Goal: Task Accomplishment & Management: Use online tool/utility

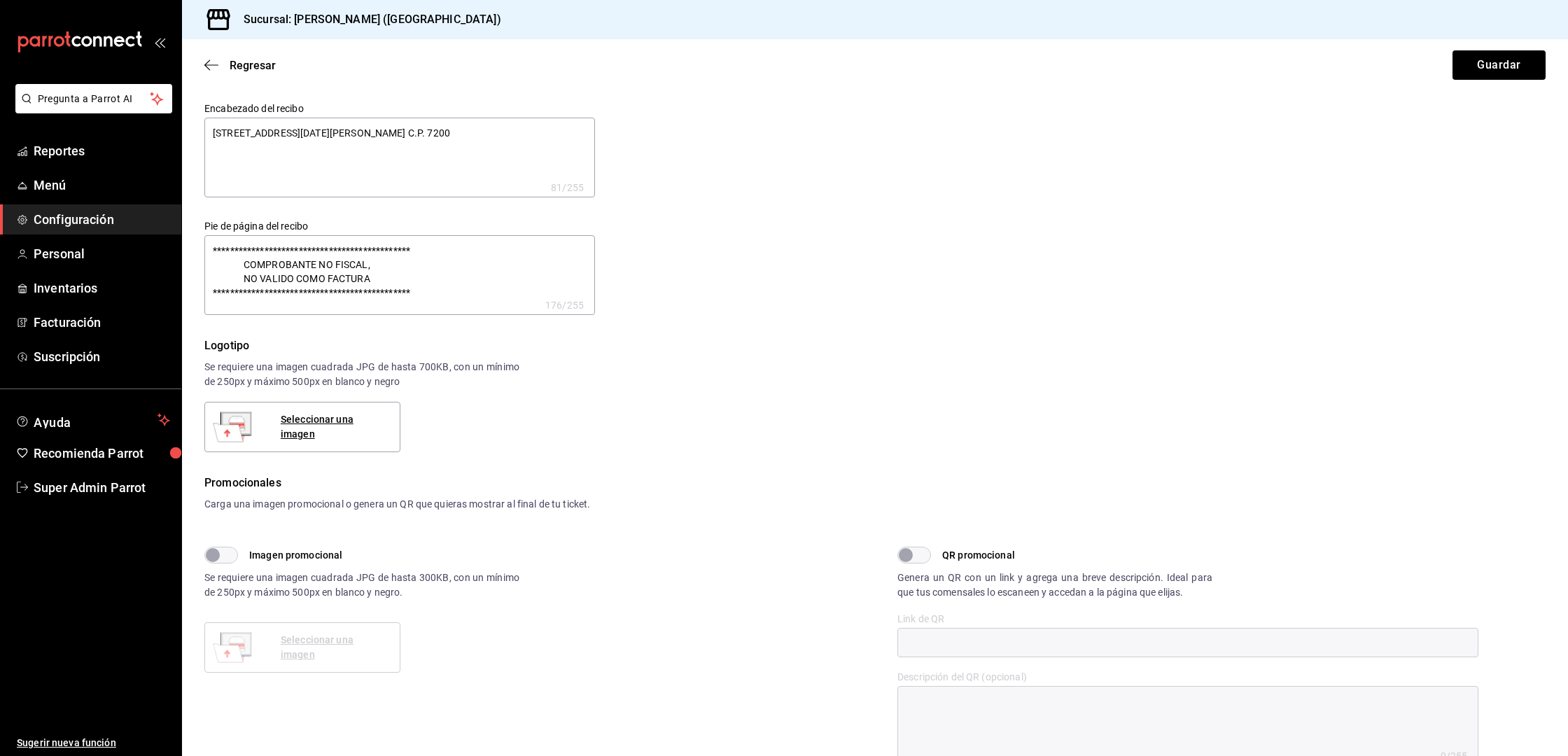
scroll to position [425, 0]
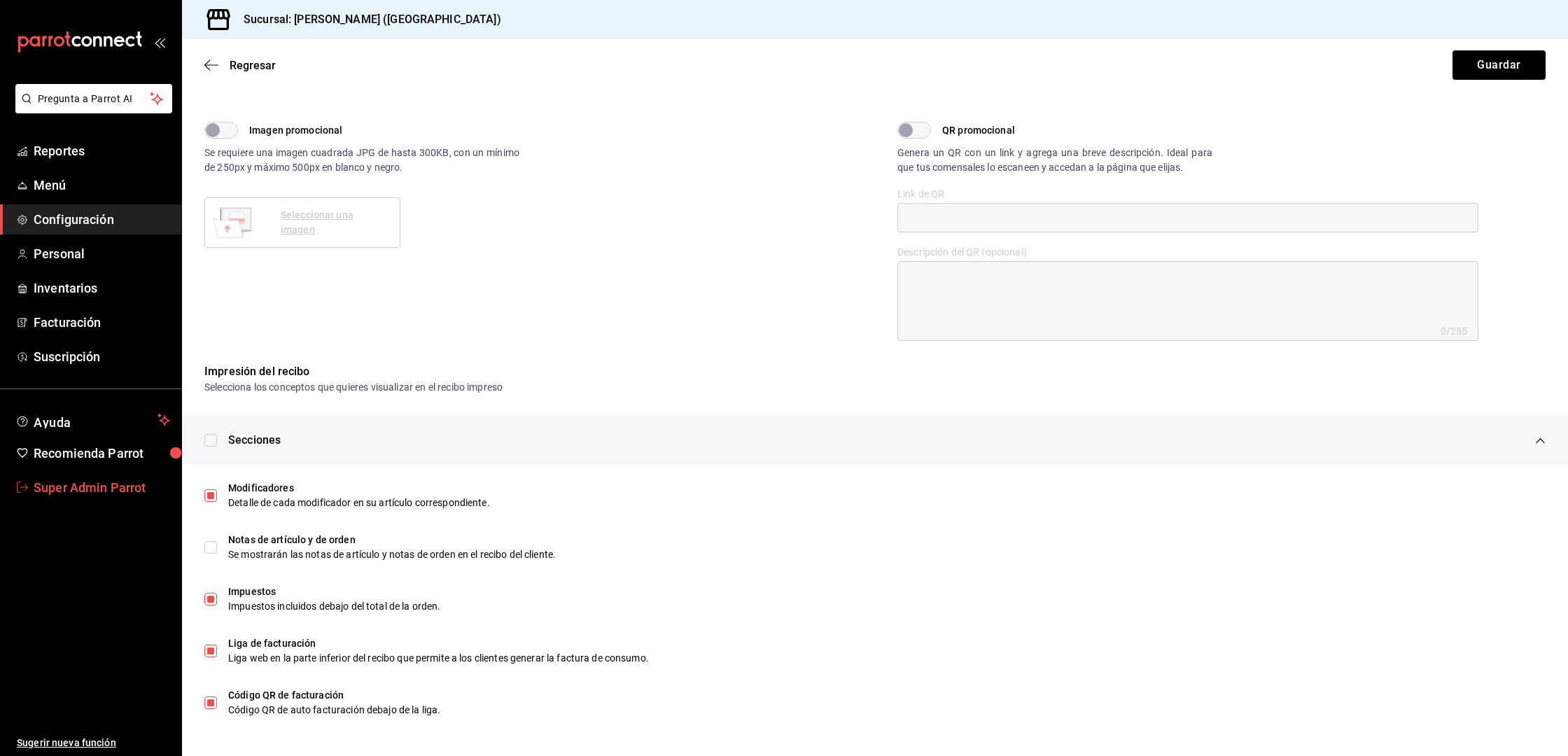
click at [77, 488] on span "Super Admin Parrot" at bounding box center [102, 488] width 137 height 19
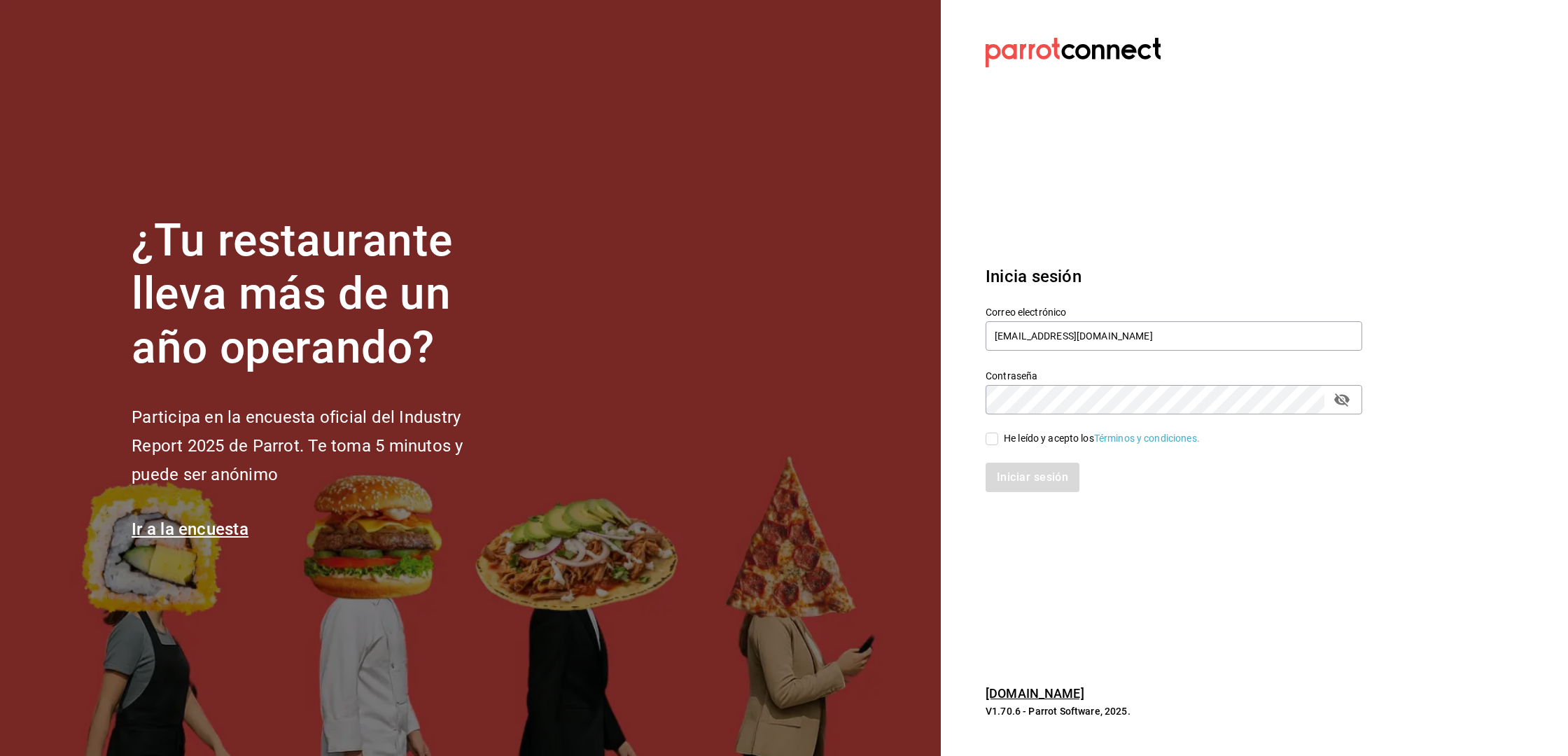
click at [984, 349] on div "Correo electrónico [EMAIL_ADDRESS][DOMAIN_NAME]" at bounding box center [1165, 321] width 393 height 64
click at [1014, 333] on input "[EMAIL_ADDRESS][DOMAIN_NAME]" at bounding box center [1173, 336] width 376 height 30
type input "[EMAIL_ADDRESS][DOMAIN_NAME]"
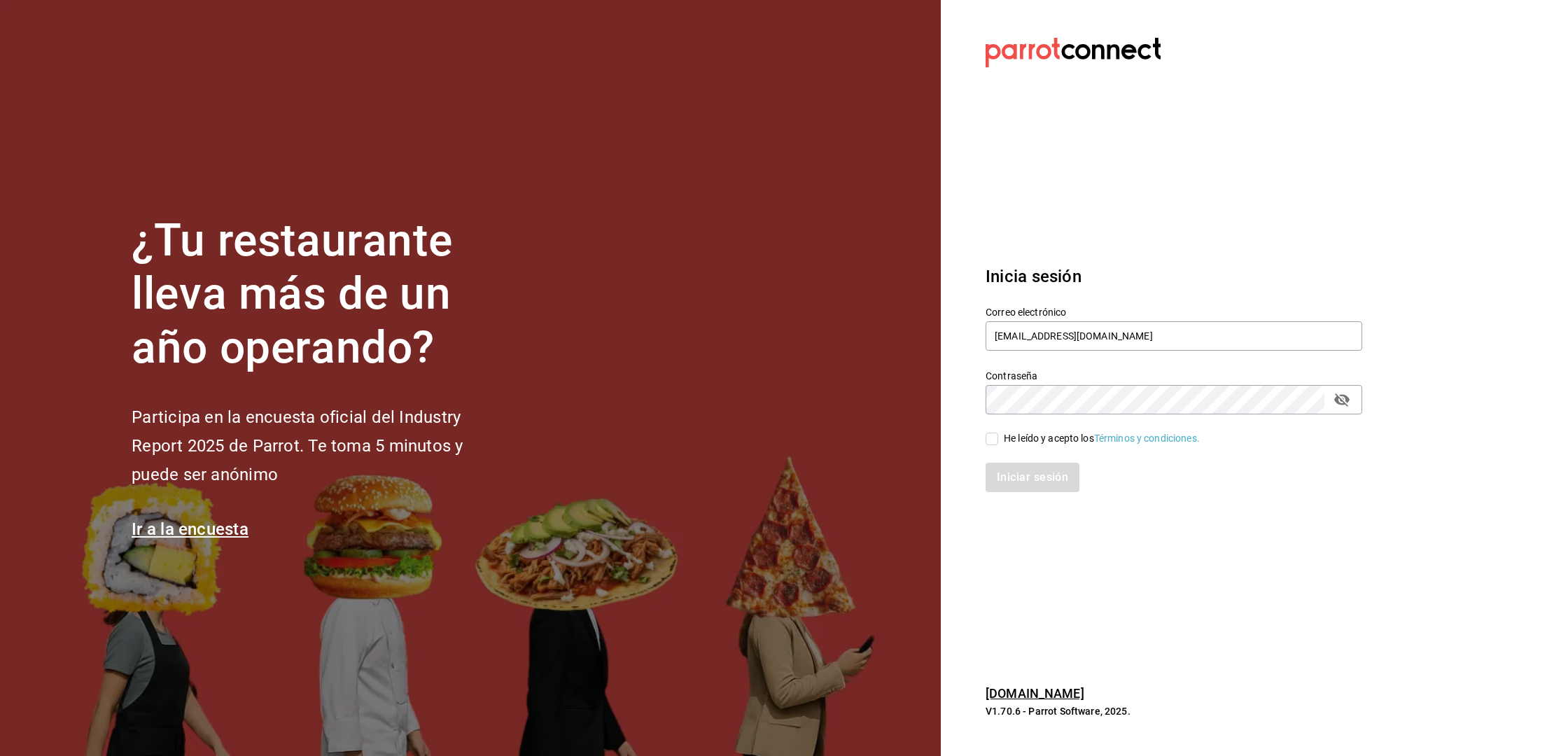
click at [998, 439] on span "He leído y acepto los Términos y condiciones." at bounding box center [1099, 438] width 202 height 14
click at [998, 439] on input "He leído y acepto los Términos y condiciones." at bounding box center [992, 439] width 13 height 13
checkbox input "true"
click at [999, 475] on button "Iniciar sesión" at bounding box center [1033, 478] width 95 height 30
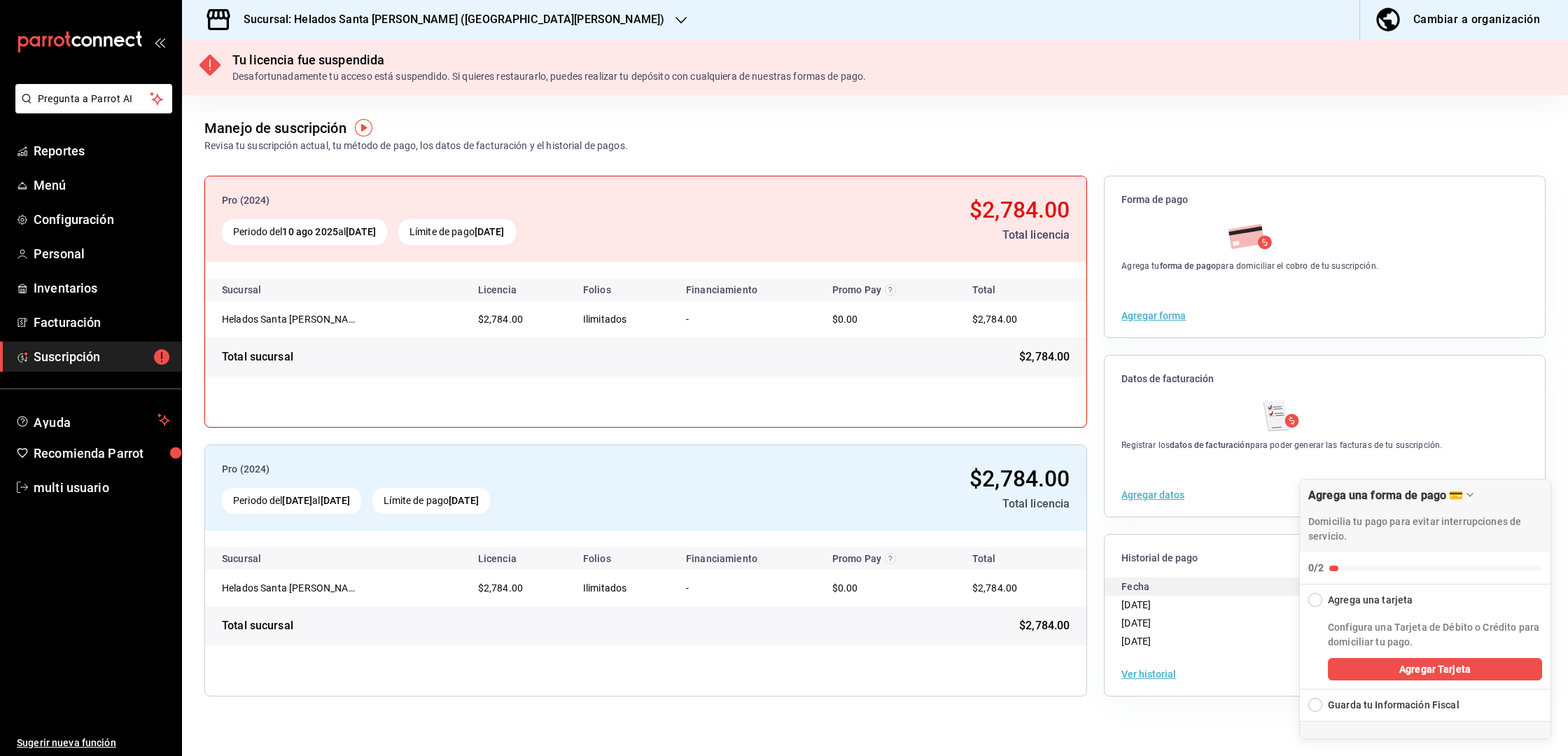
click at [1144, 674] on button "Ver historial" at bounding box center [1149, 674] width 55 height 10
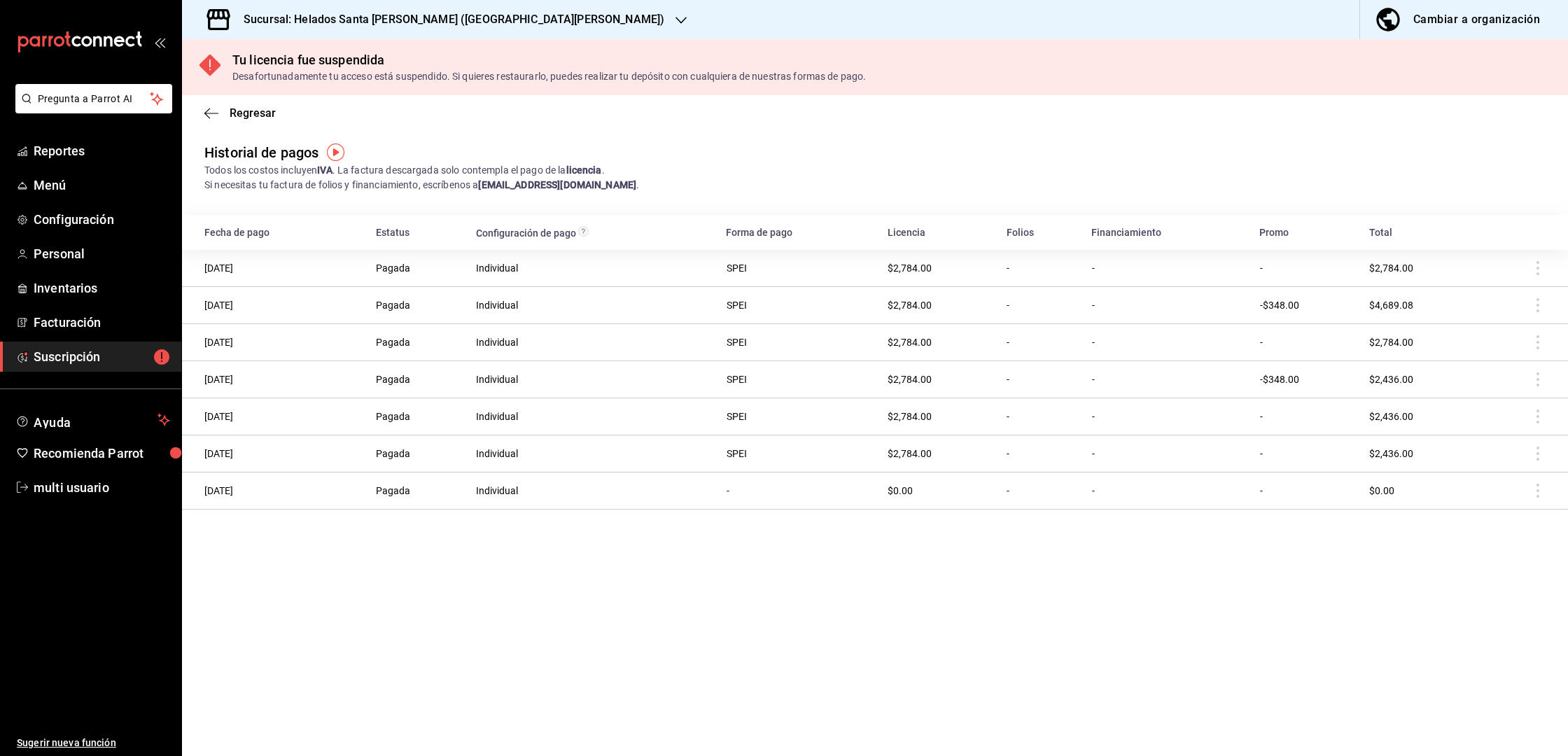
click at [1164, 347] on td "-" at bounding box center [1166, 342] width 168 height 37
click at [43, 256] on span "Personal" at bounding box center [102, 253] width 137 height 19
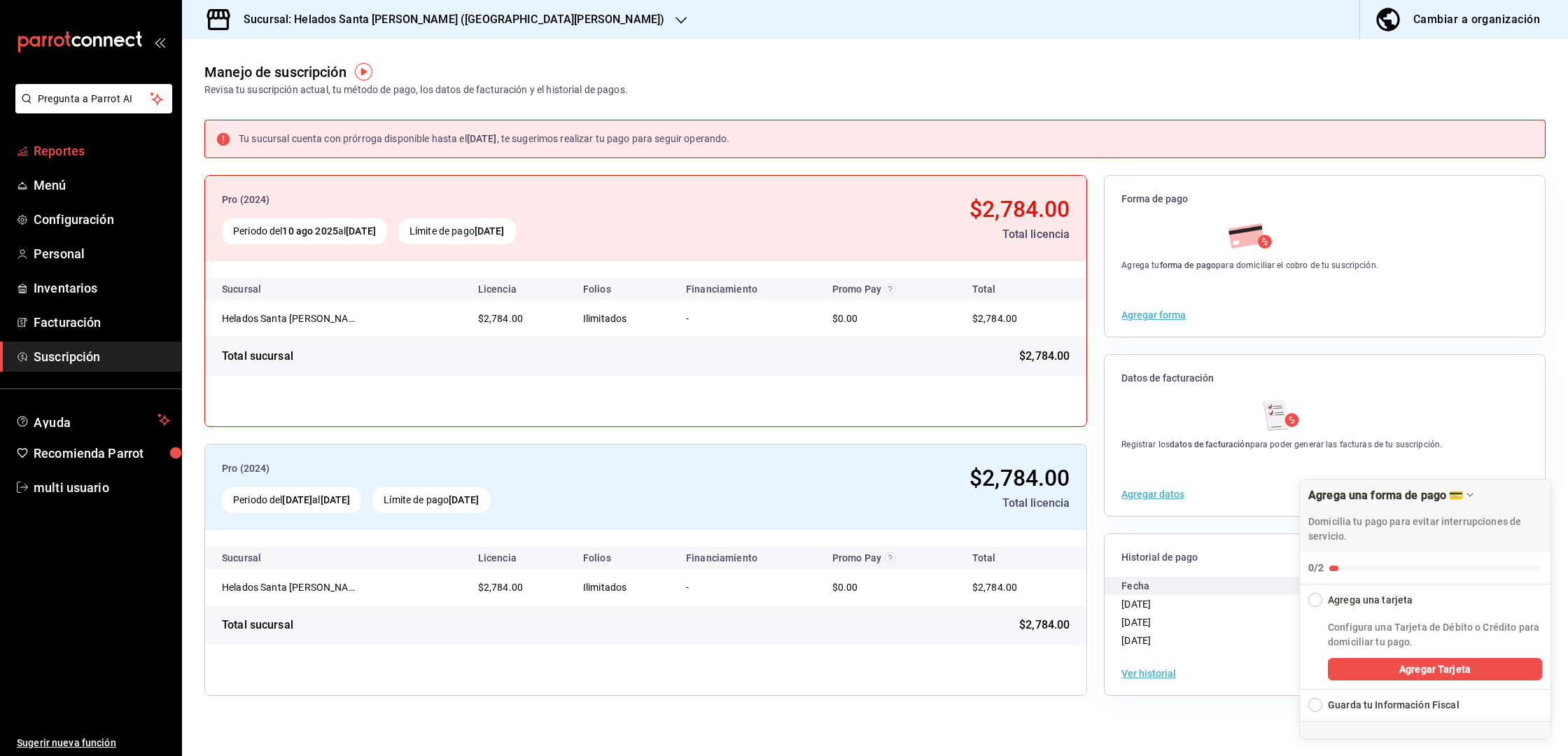
click at [66, 153] on span "Reportes" at bounding box center [102, 151] width 137 height 19
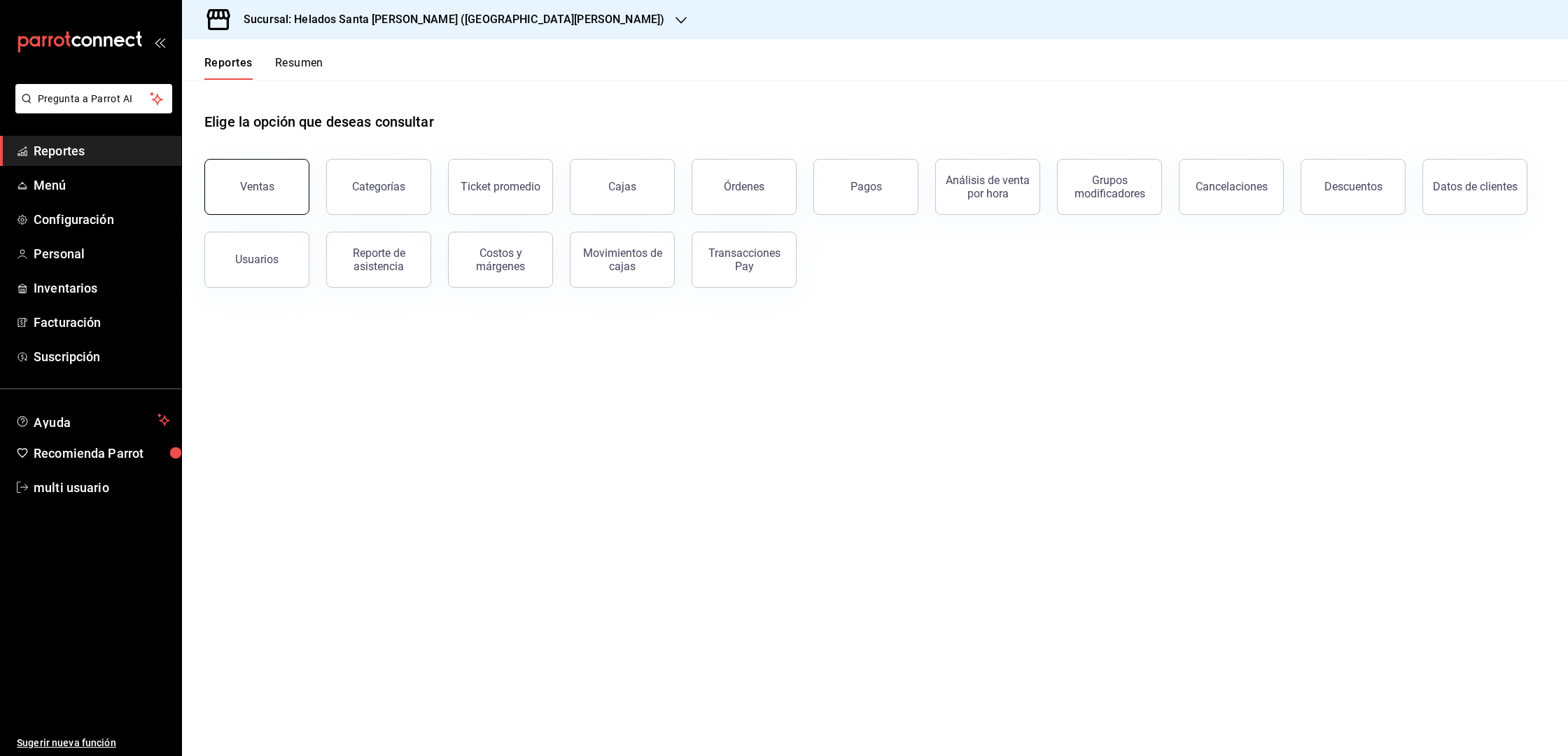
click at [268, 170] on button "Ventas" at bounding box center [257, 187] width 105 height 56
click at [268, 170] on html "Pregunta a Parrot AI Reportes Menú Configuración Personal Inventarios Facturaci…" at bounding box center [784, 378] width 1568 height 756
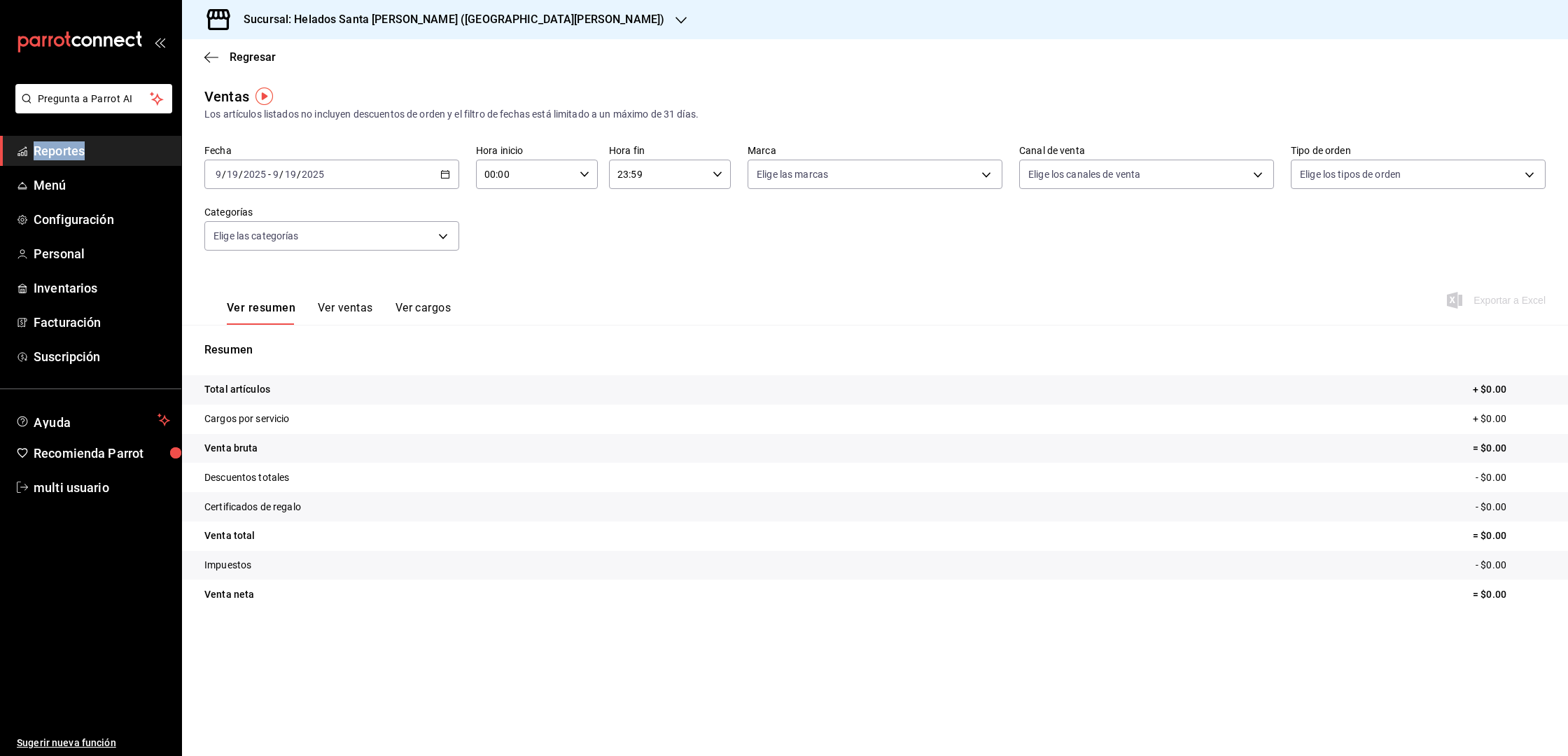
click at [448, 171] on \(Stroke\) "button" at bounding box center [445, 175] width 8 height 8
click at [262, 298] on li "Mes actual" at bounding box center [271, 311] width 131 height 31
click at [676, 20] on icon "button" at bounding box center [681, 20] width 11 height 11
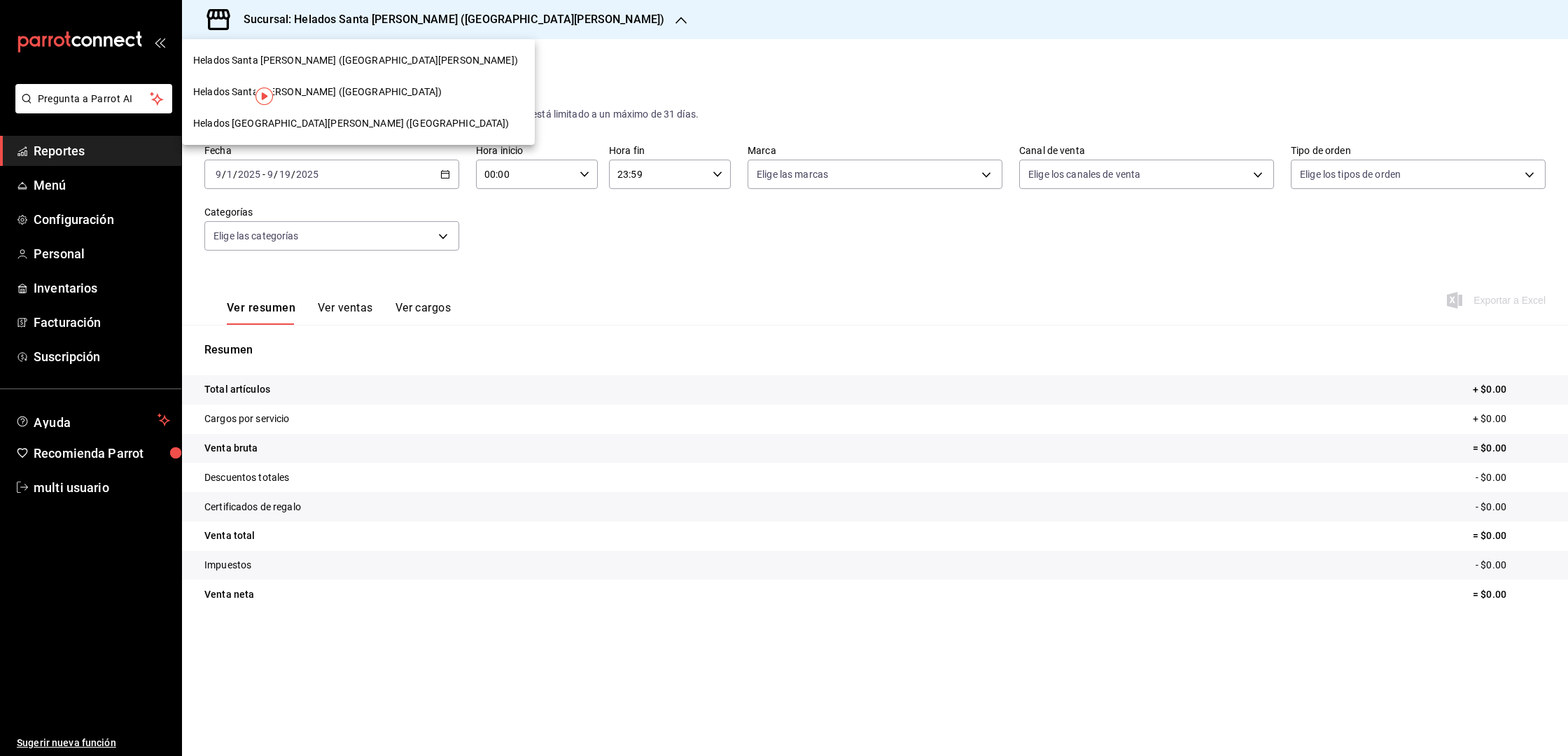
click at [493, 20] on div at bounding box center [784, 378] width 1568 height 756
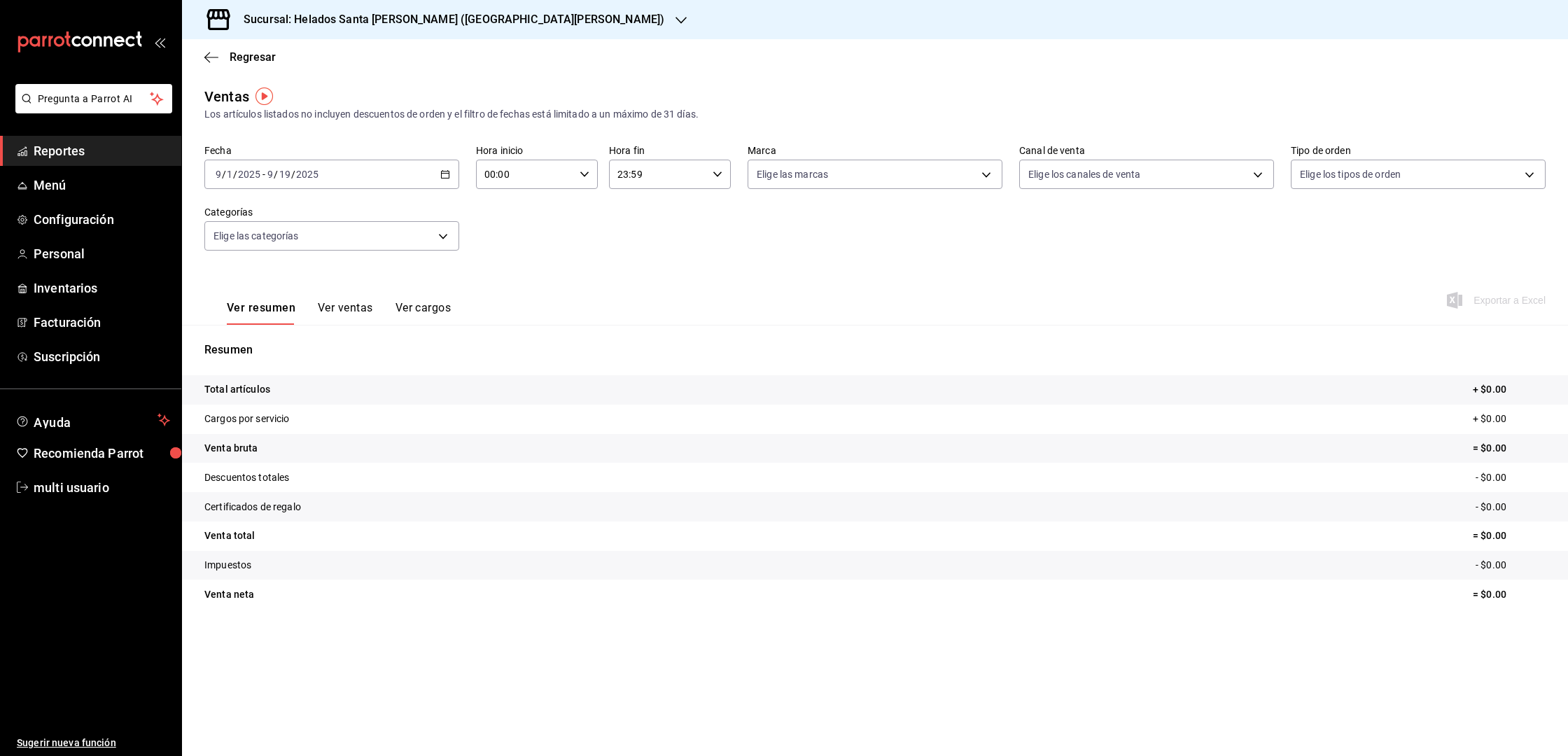
click at [676, 20] on icon "button" at bounding box center [681, 20] width 11 height 11
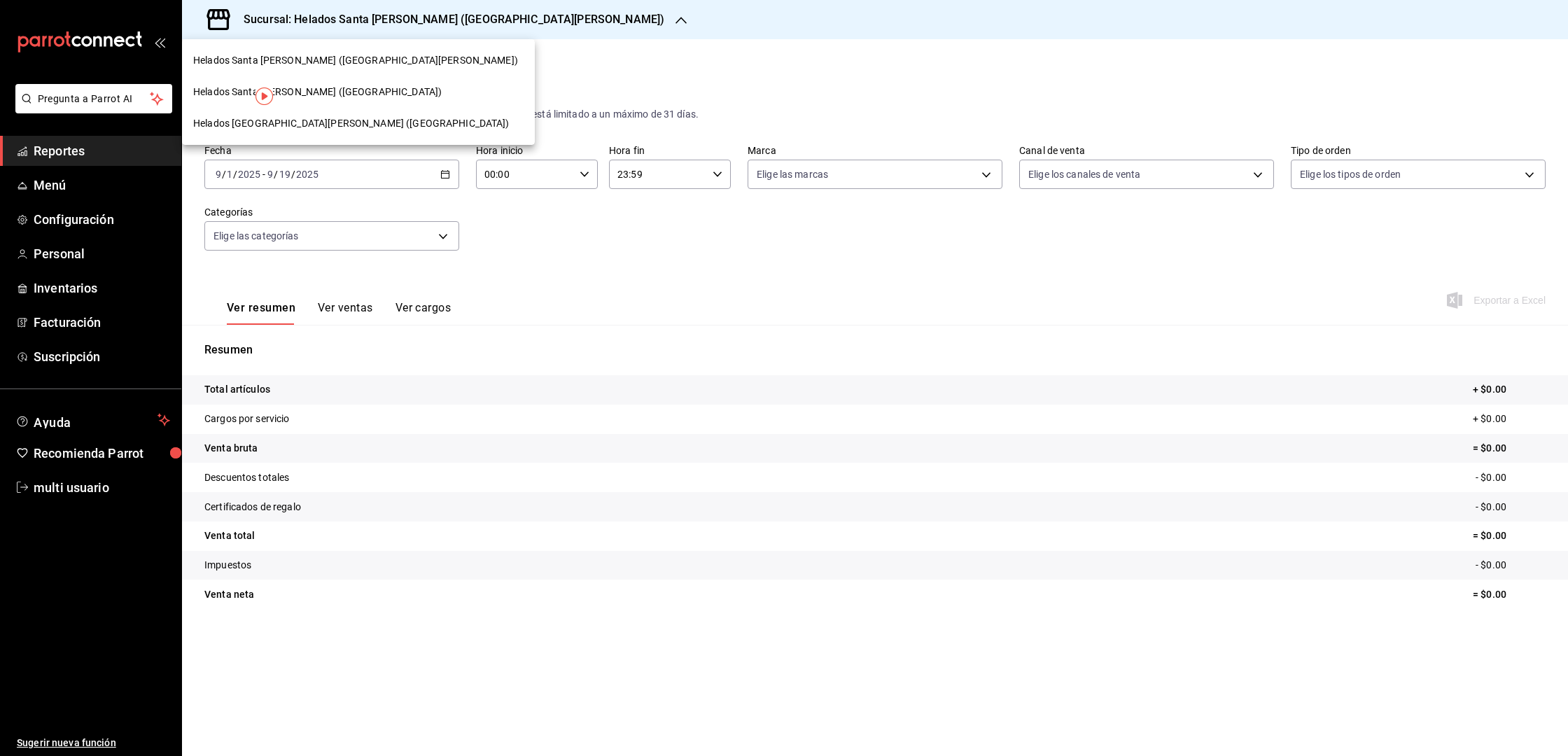
click at [71, 488] on div at bounding box center [784, 378] width 1568 height 756
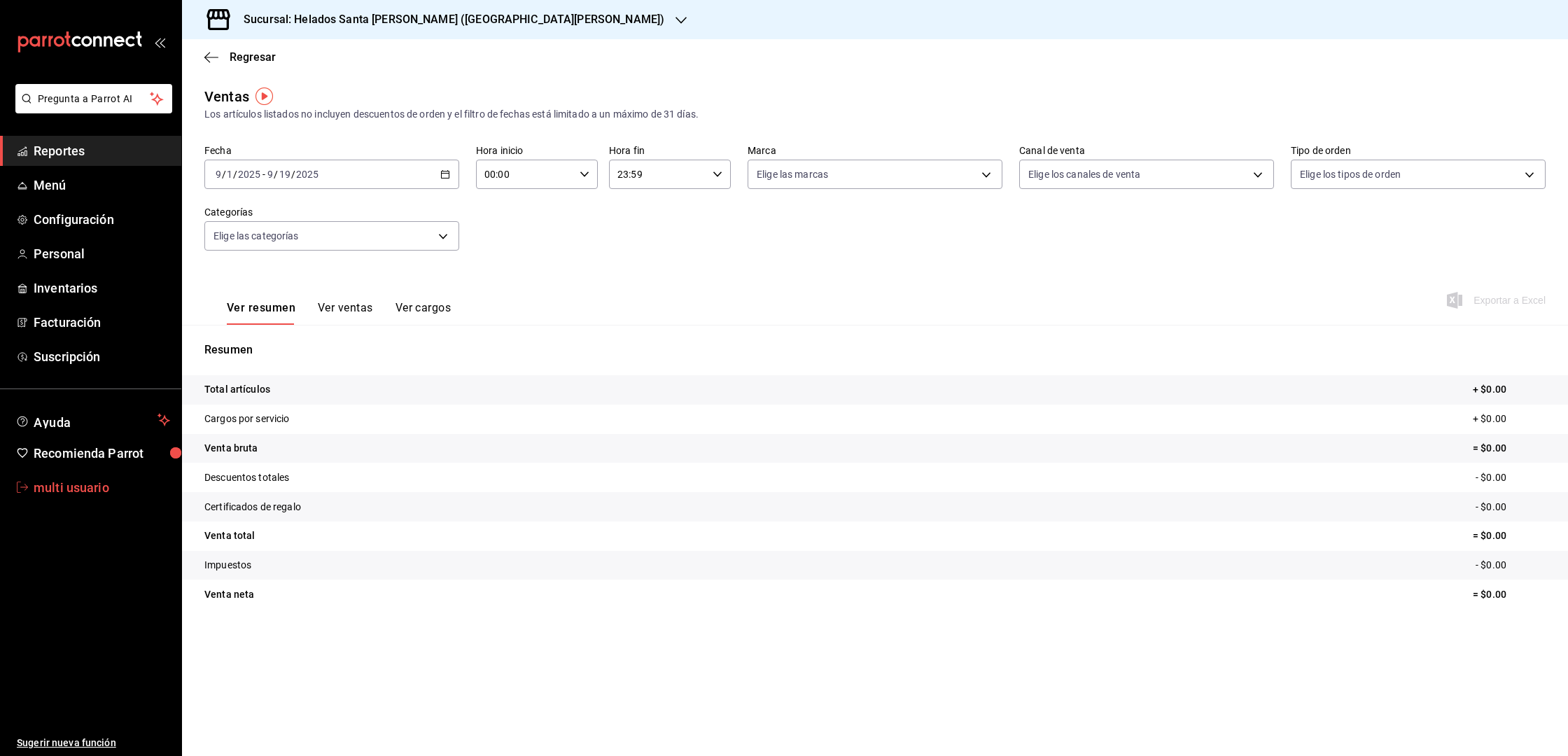
click at [52, 483] on span "multi usuario" at bounding box center [102, 488] width 137 height 19
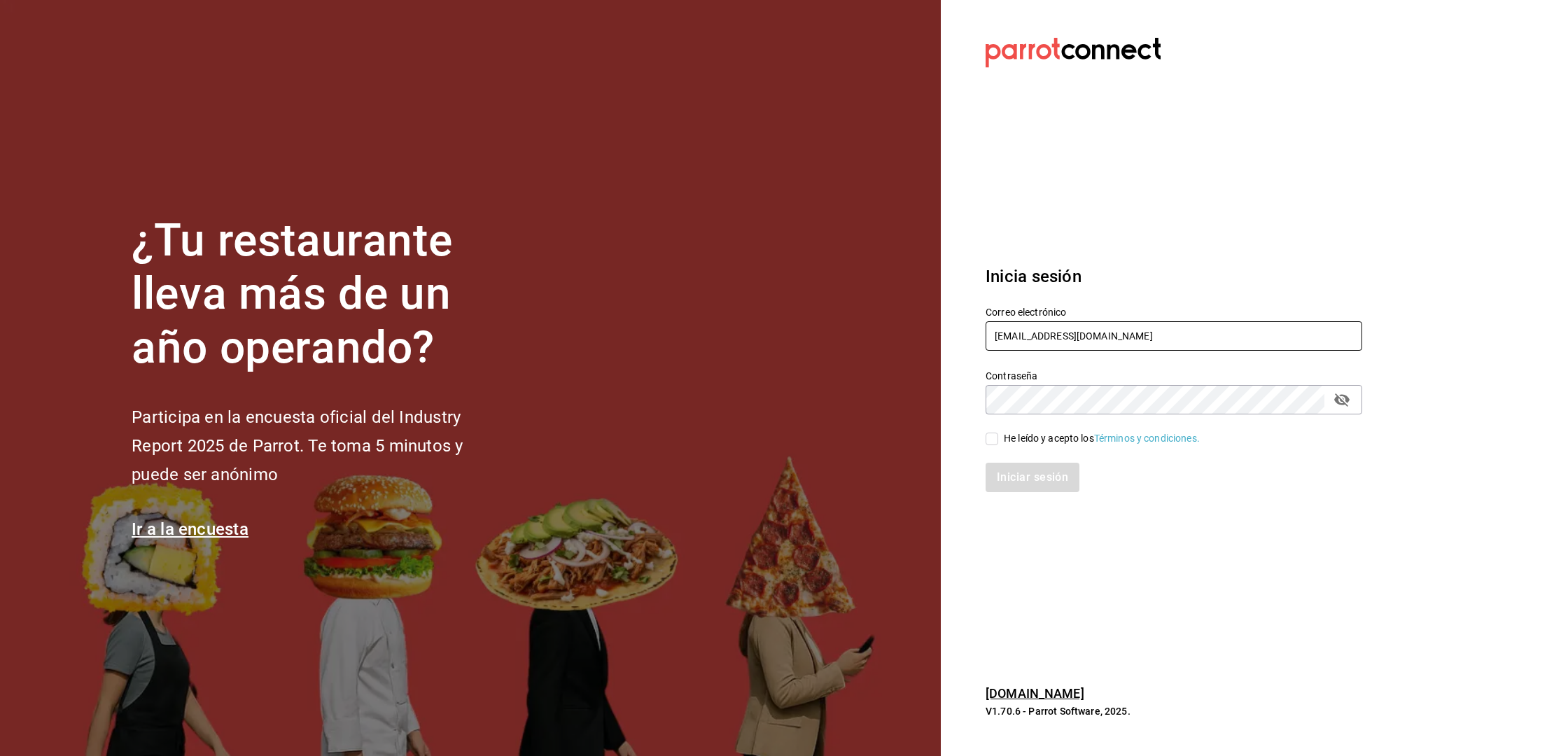
click at [1014, 335] on input "[EMAIL_ADDRESS][DOMAIN_NAME]" at bounding box center [1173, 336] width 376 height 30
paste input "nadiapons@gmail"
type input "nadiapons@gmail.com"
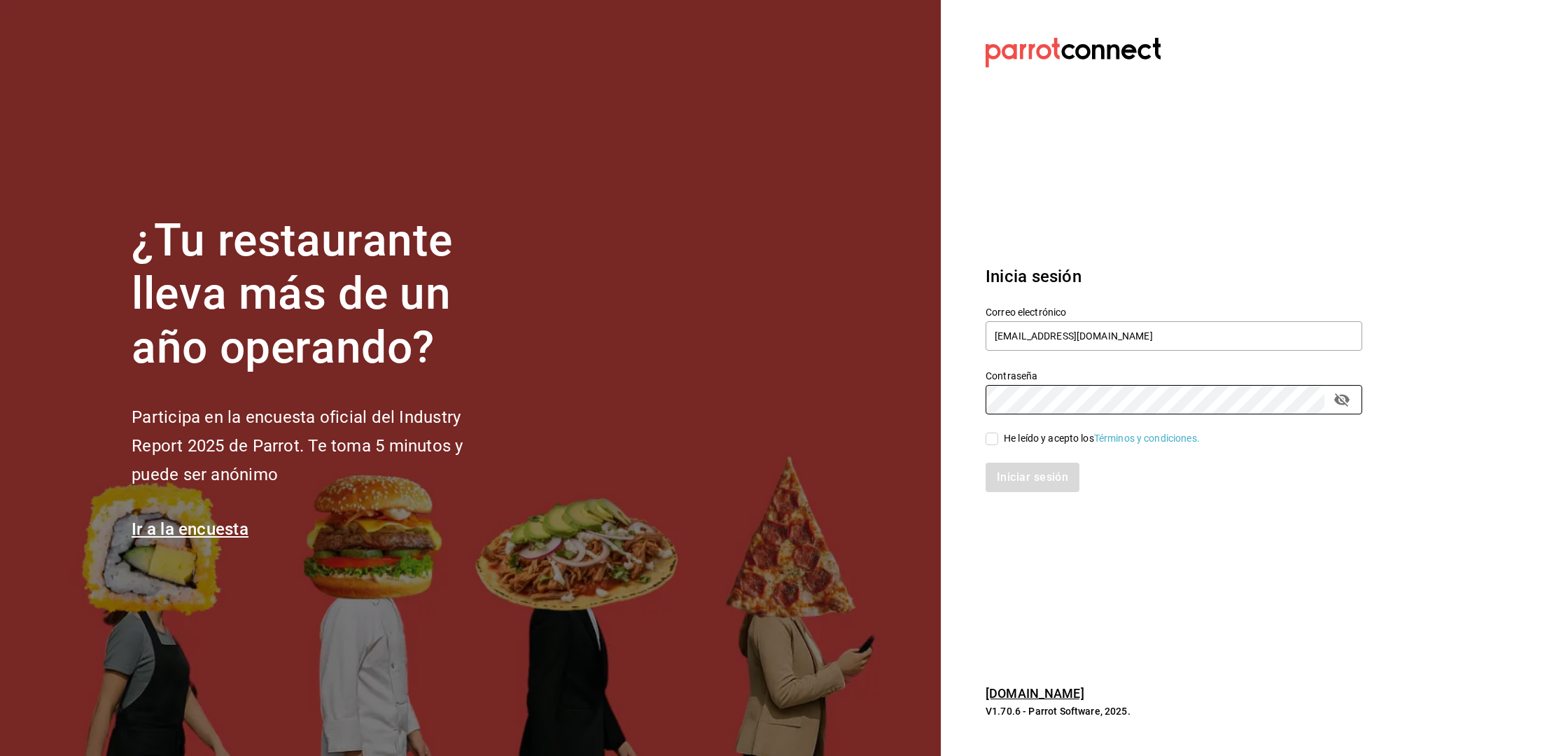
click at [1039, 429] on div "He leído y acepto los Términos y condiciones." at bounding box center [1165, 430] width 393 height 32
click at [1030, 437] on div "He leído y acepto los Términos y condiciones." at bounding box center [1102, 438] width 196 height 14
click at [998, 437] on input "He leído y acepto los Términos y condiciones." at bounding box center [992, 439] width 13 height 13
checkbox input "true"
click at [1024, 481] on button "Iniciar sesión" at bounding box center [1033, 478] width 95 height 30
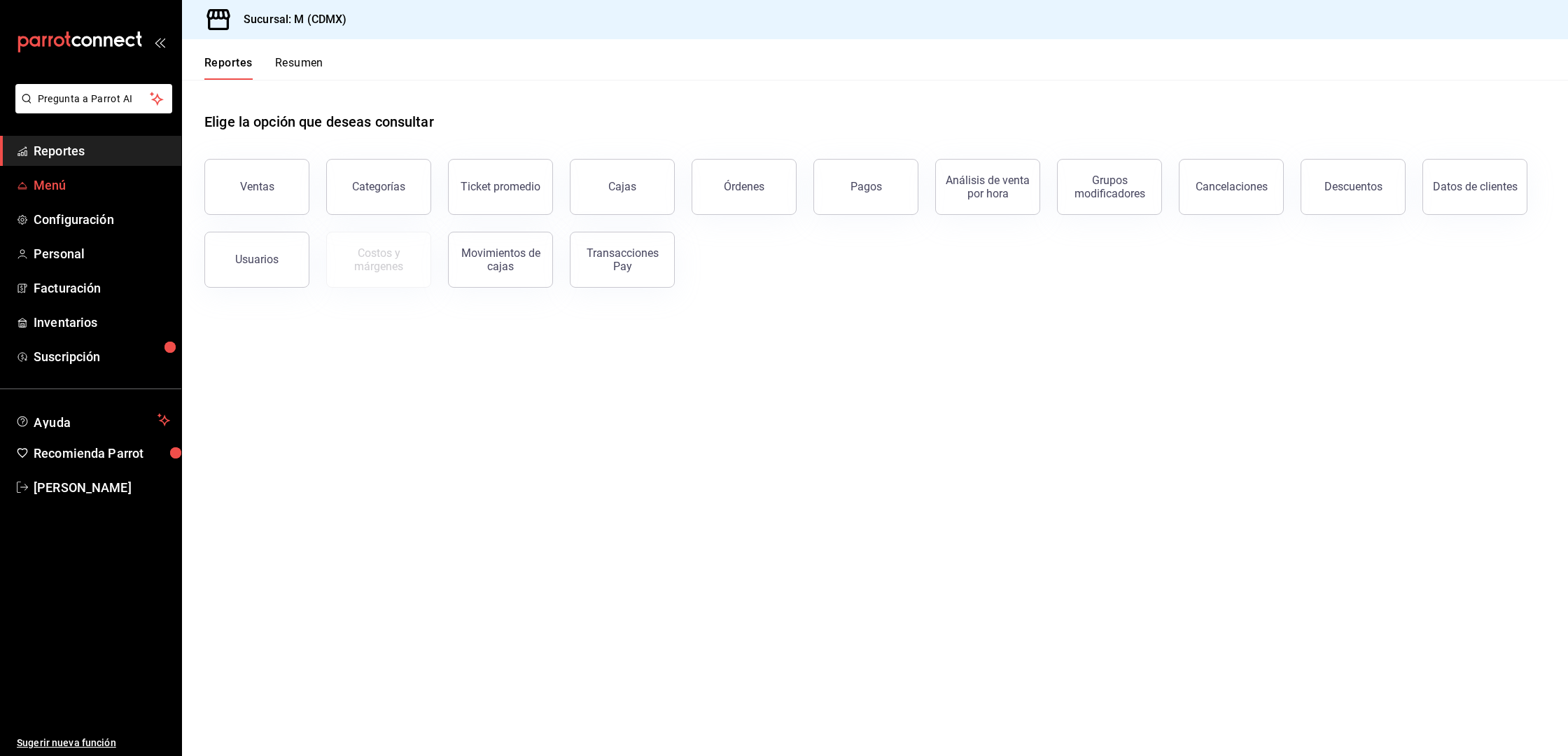
click at [68, 183] on span "Menú" at bounding box center [102, 185] width 137 height 19
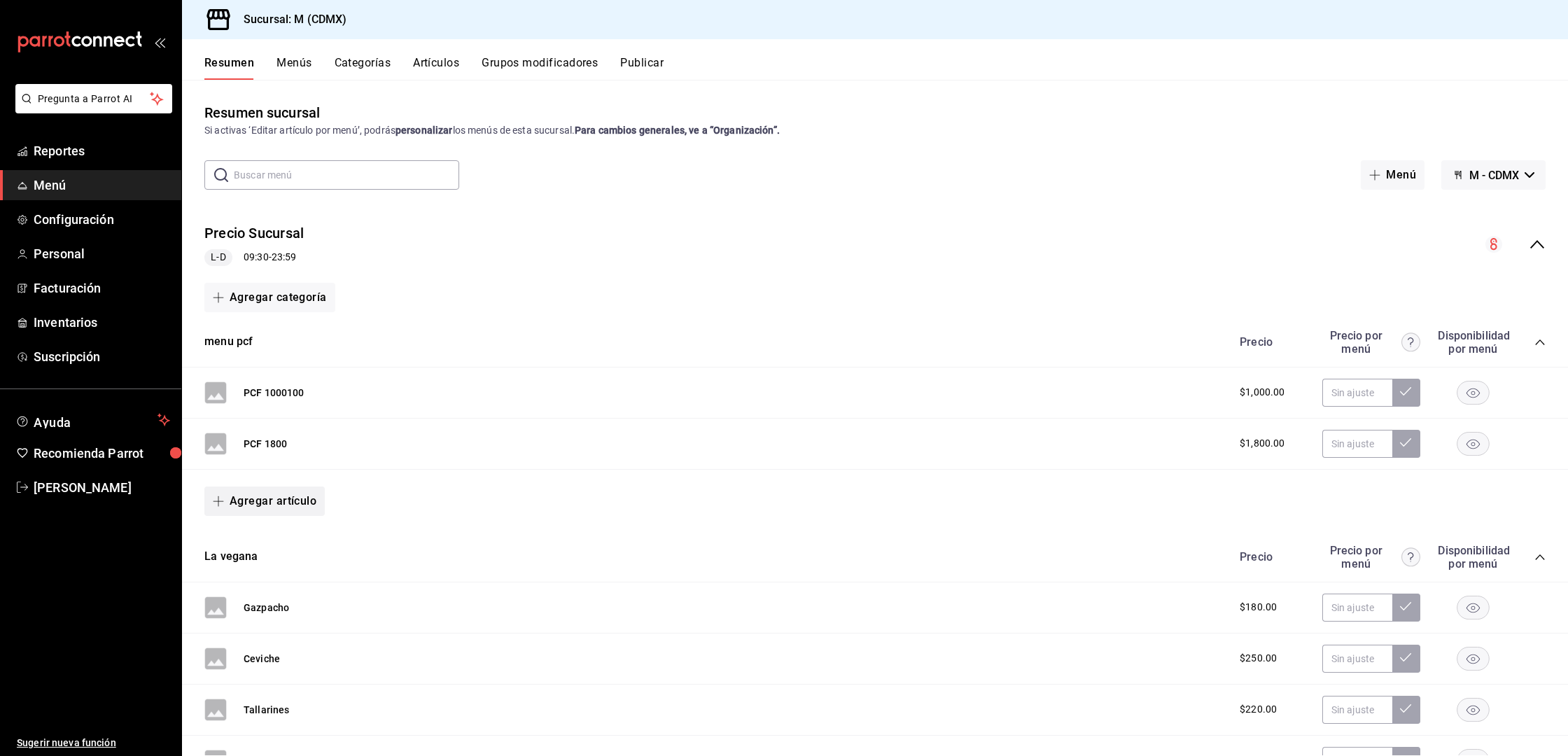
click at [269, 498] on button "Agregar artículo" at bounding box center [265, 501] width 120 height 30
click at [256, 573] on li "Artículo nuevo" at bounding box center [259, 573] width 110 height 34
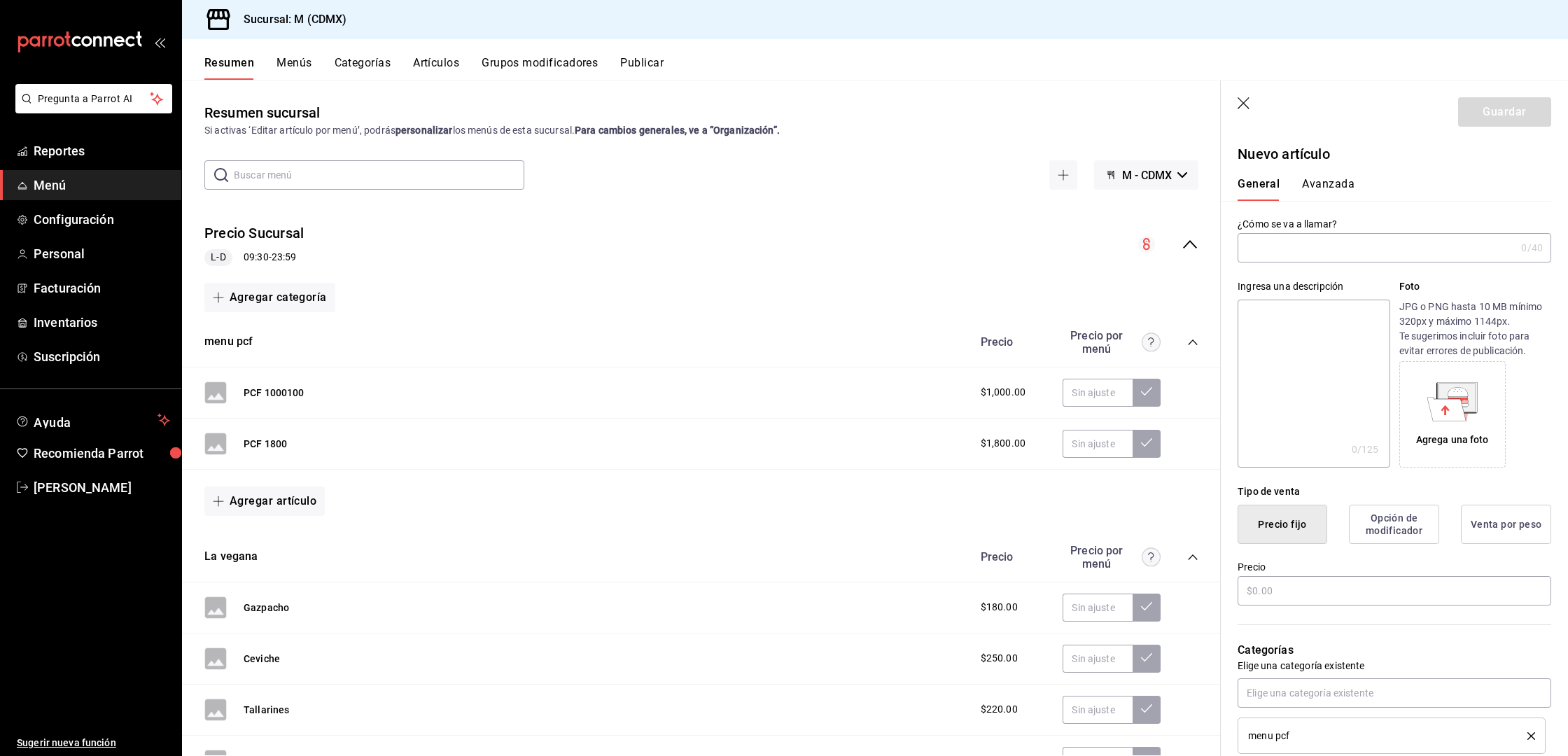
click at [449, 81] on div "Resumen sucursal Si activas ‘Editar artículo por menú’, podrás personalizar los…" at bounding box center [701, 418] width 1039 height 676
click at [448, 70] on button "Artículos" at bounding box center [436, 68] width 46 height 24
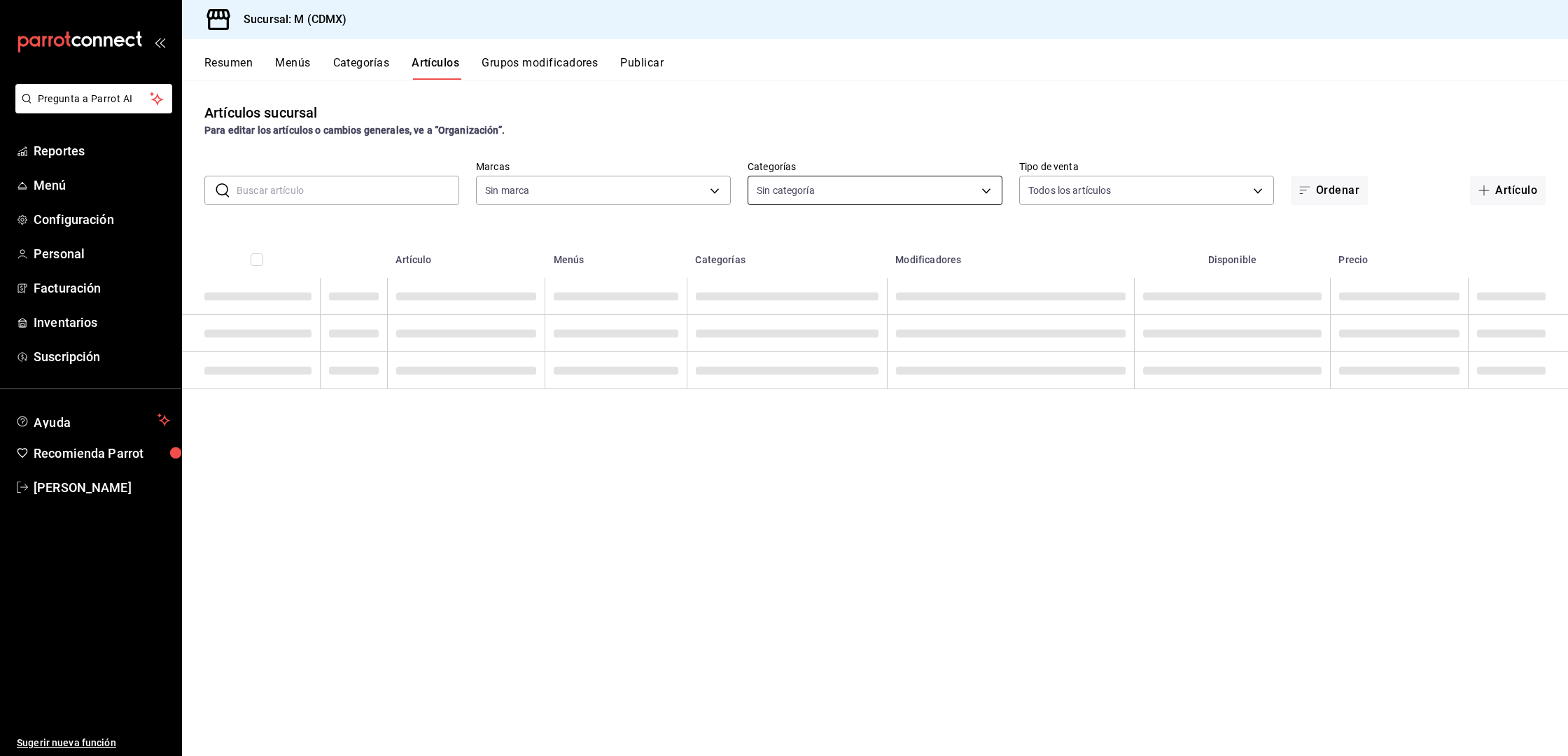
type input "1d03b06c-5974-4088-86dc-bae0fabb0a7a"
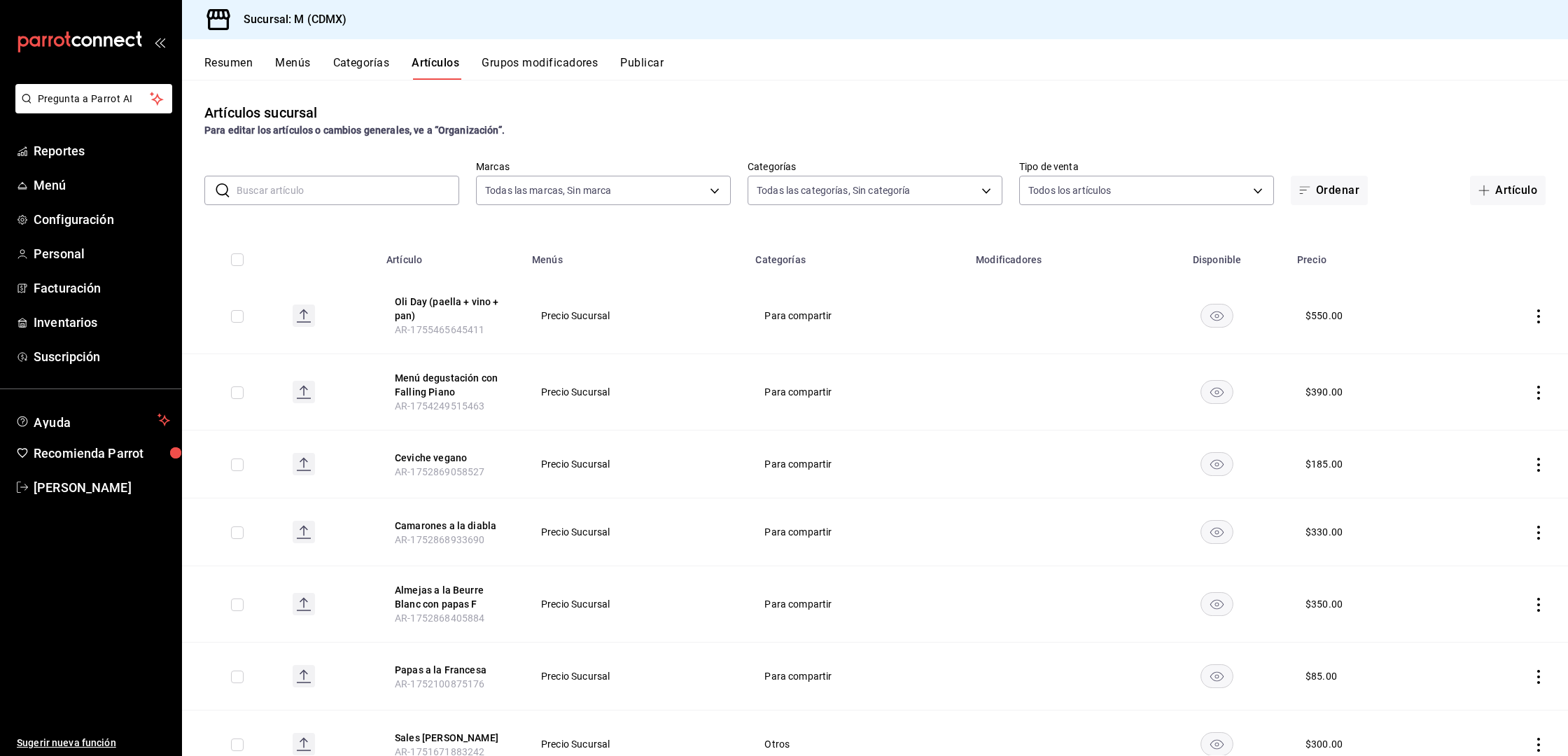
type input "4999994f-6b66-4d30-9fb9-0e072052dc73,8c86d8fb-06f2-4ac5-b34b-79105980bee6,1ada9…"
click at [1484, 186] on button "Artículo" at bounding box center [1508, 190] width 75 height 30
